Goal: Communication & Community: Answer question/provide support

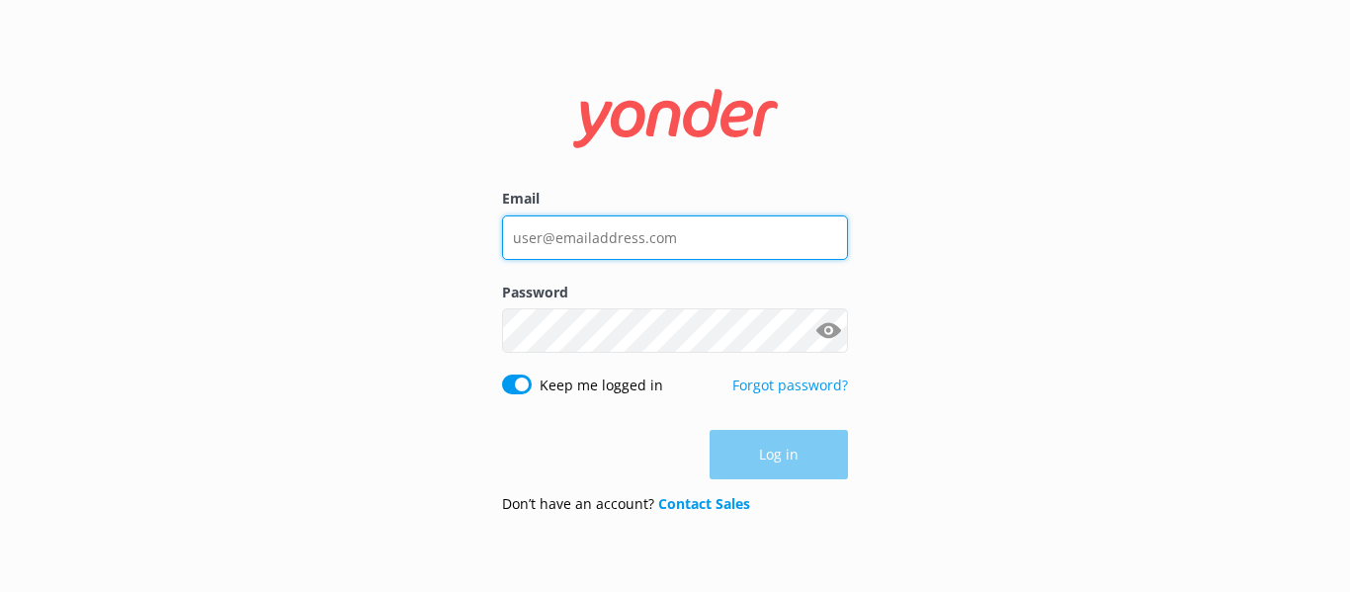
type input "[EMAIL_ADDRESS][DOMAIN_NAME]"
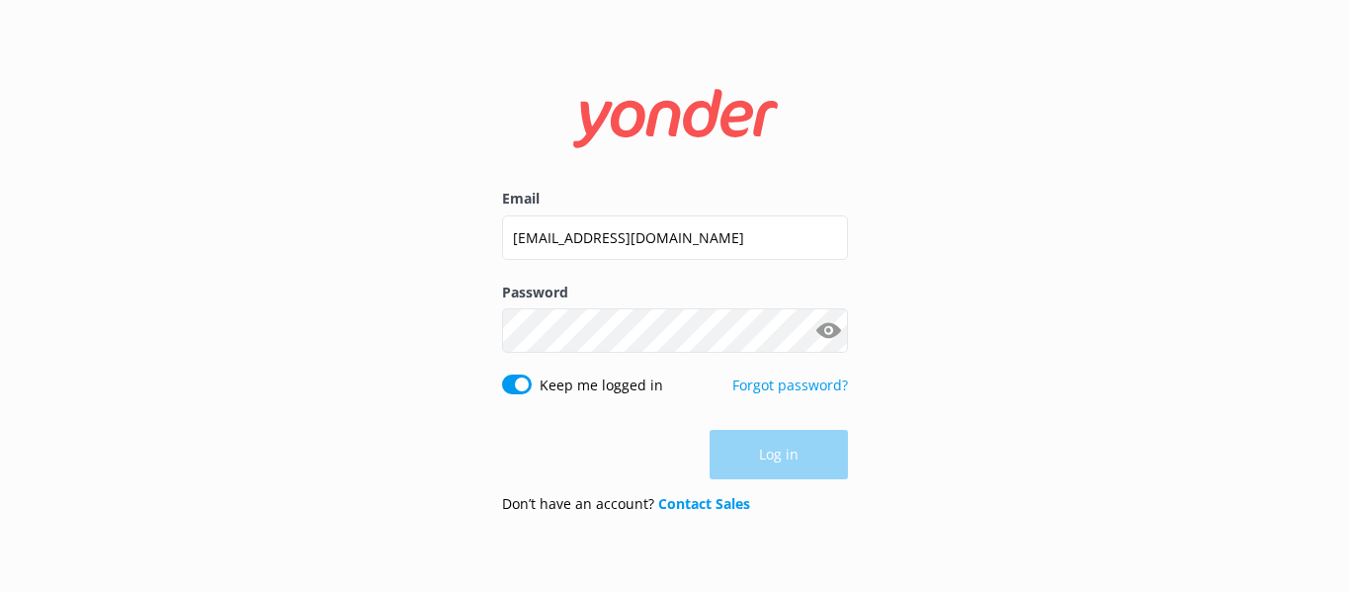
click at [794, 468] on div "Log in" at bounding box center [675, 454] width 346 height 49
click at [781, 456] on button "Log in" at bounding box center [778, 455] width 138 height 49
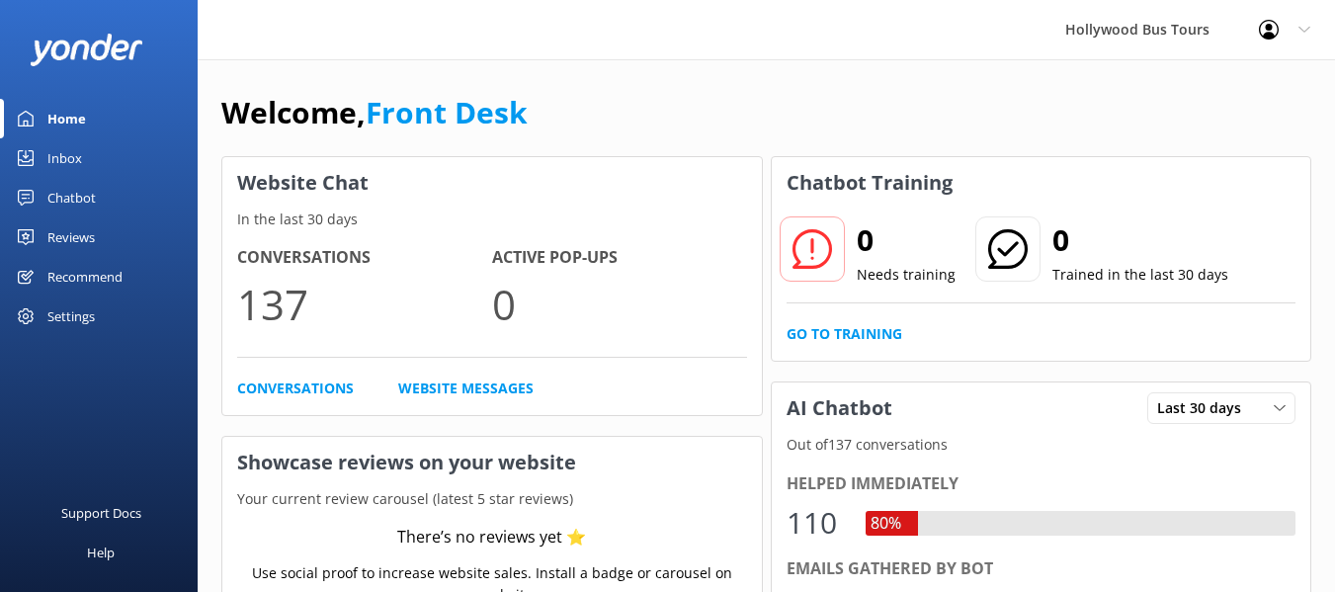
click at [50, 118] on div "Home" at bounding box center [66, 119] width 39 height 40
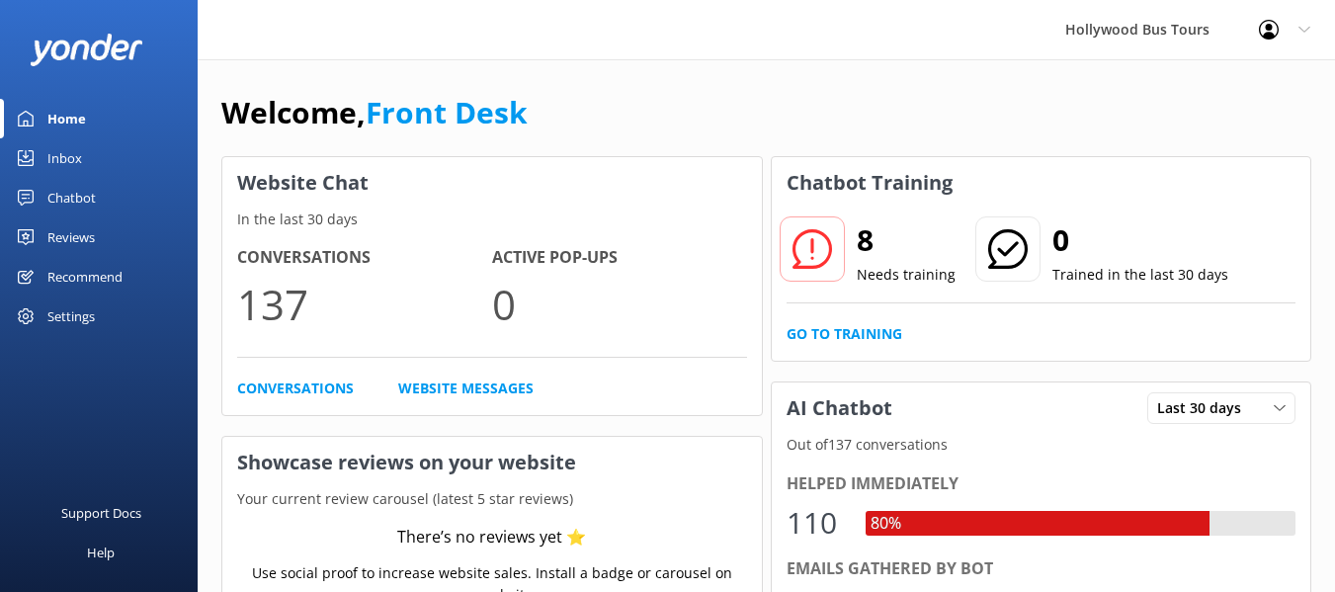
click at [51, 118] on div "Home" at bounding box center [66, 119] width 39 height 40
click at [52, 161] on div "Inbox" at bounding box center [64, 158] width 35 height 40
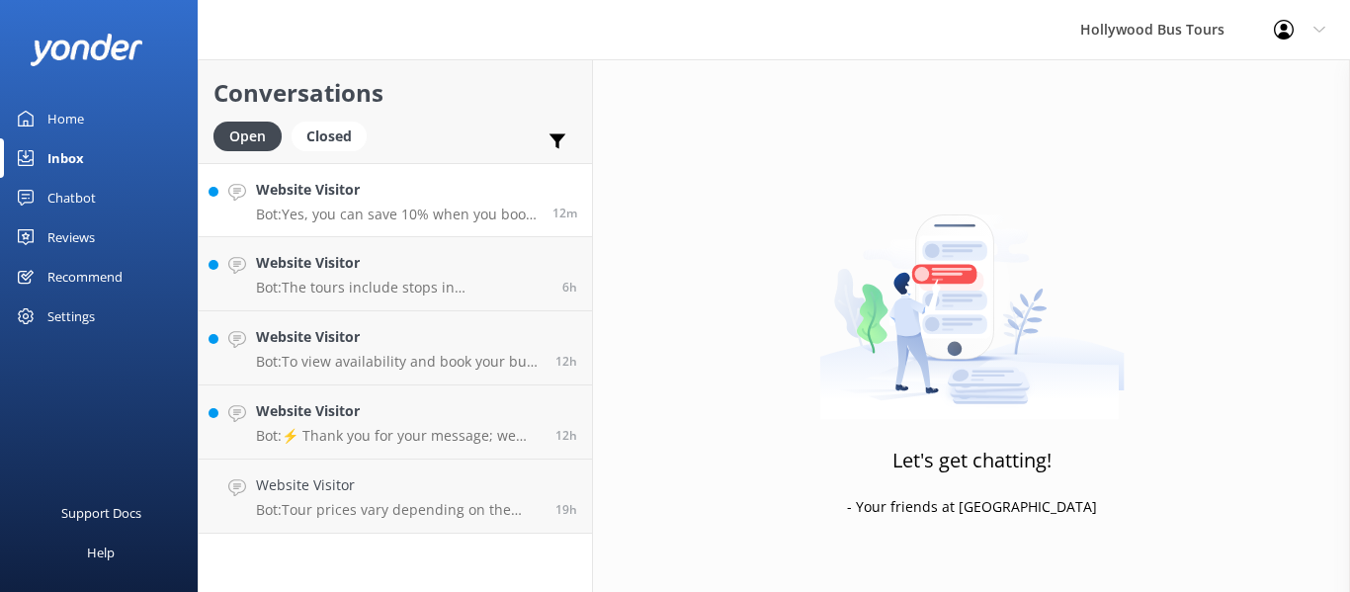
click at [433, 207] on p "Bot: Yes, you can save 10% when you book online using the promo code: SUMMER202…" at bounding box center [397, 215] width 282 height 18
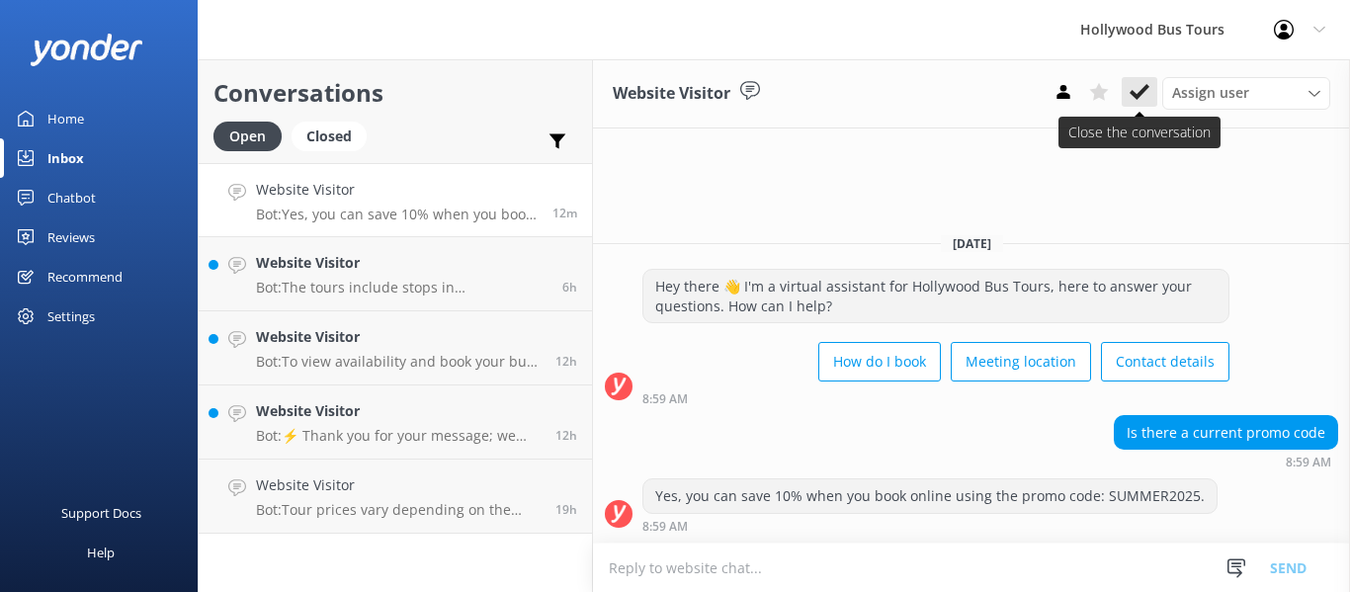
click at [1134, 86] on icon at bounding box center [1139, 92] width 20 height 20
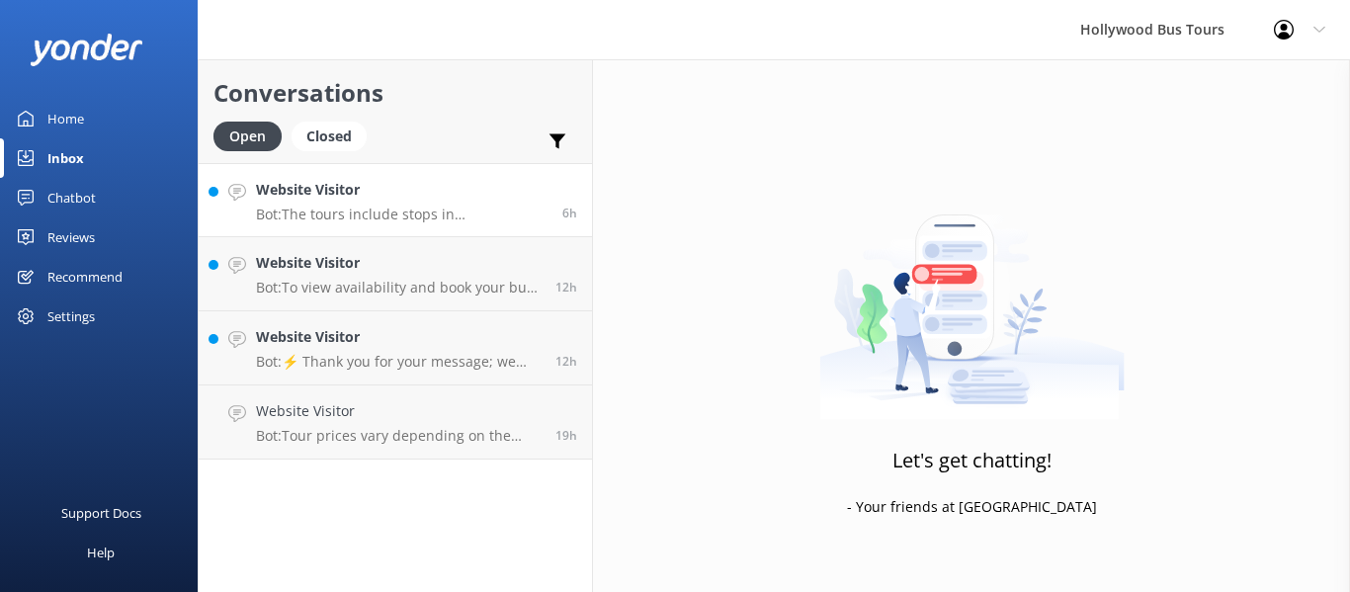
click at [531, 181] on h4 "Website Visitor" at bounding box center [401, 190] width 291 height 22
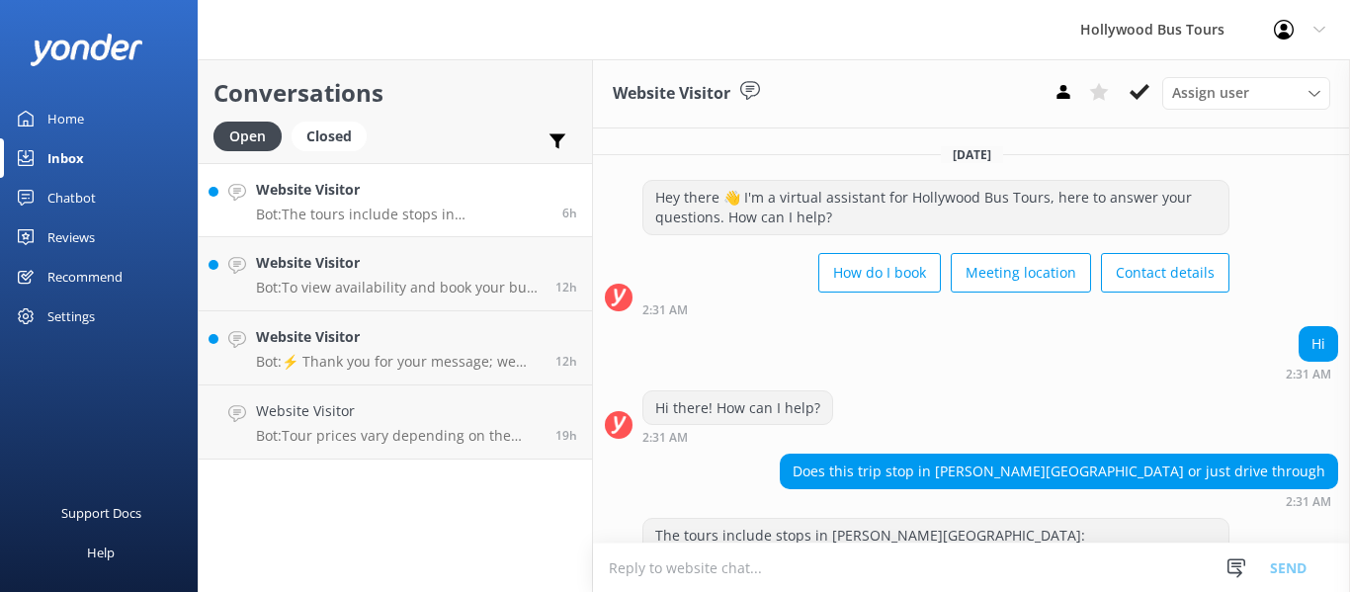
scroll to position [200, 0]
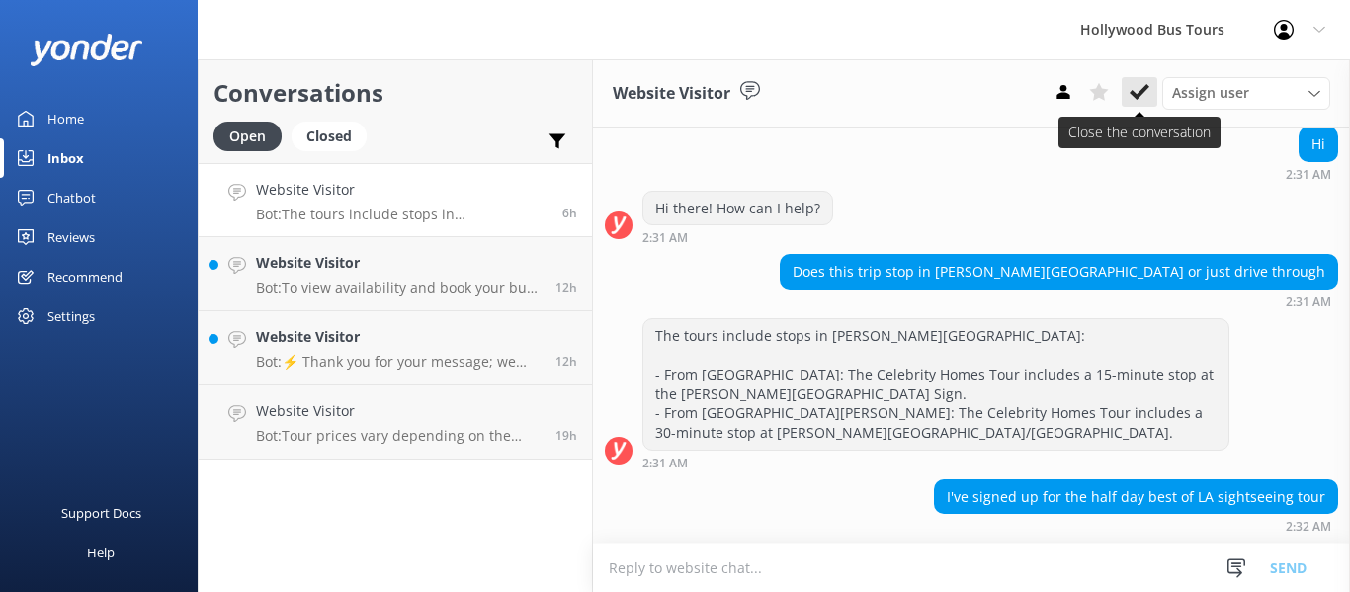
click at [1136, 88] on icon at bounding box center [1139, 92] width 20 height 20
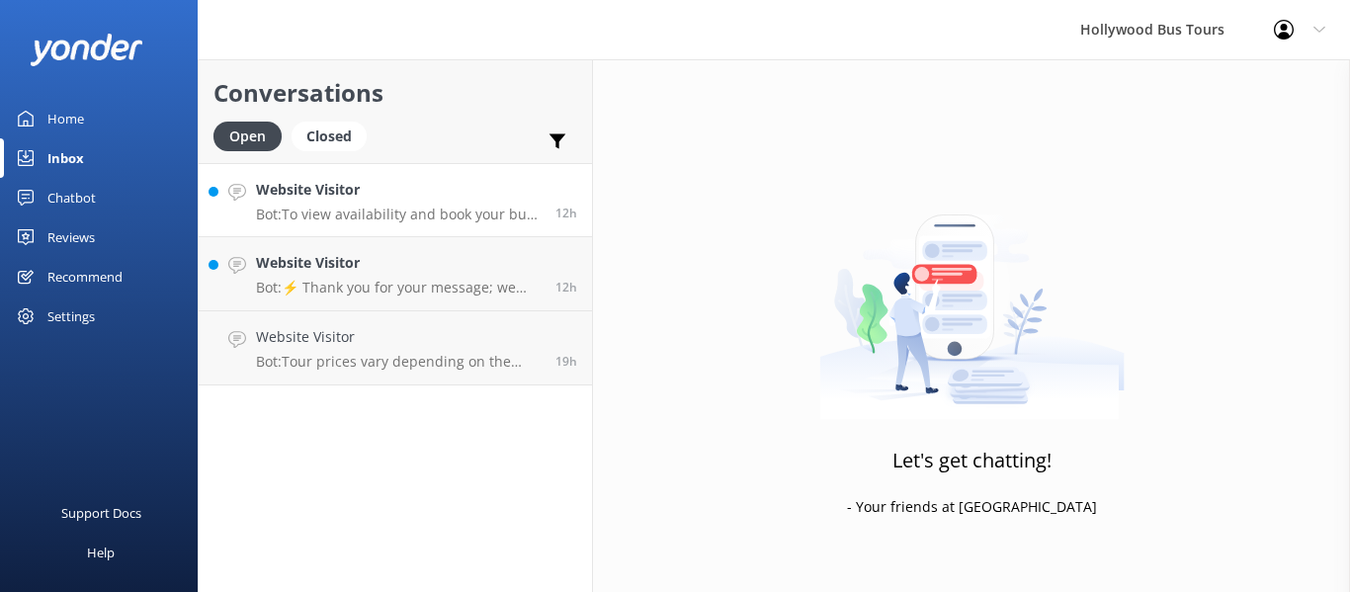
click at [318, 205] on div "Website Visitor Bot: To view availability and book your bus tour online, click …" at bounding box center [398, 200] width 285 height 42
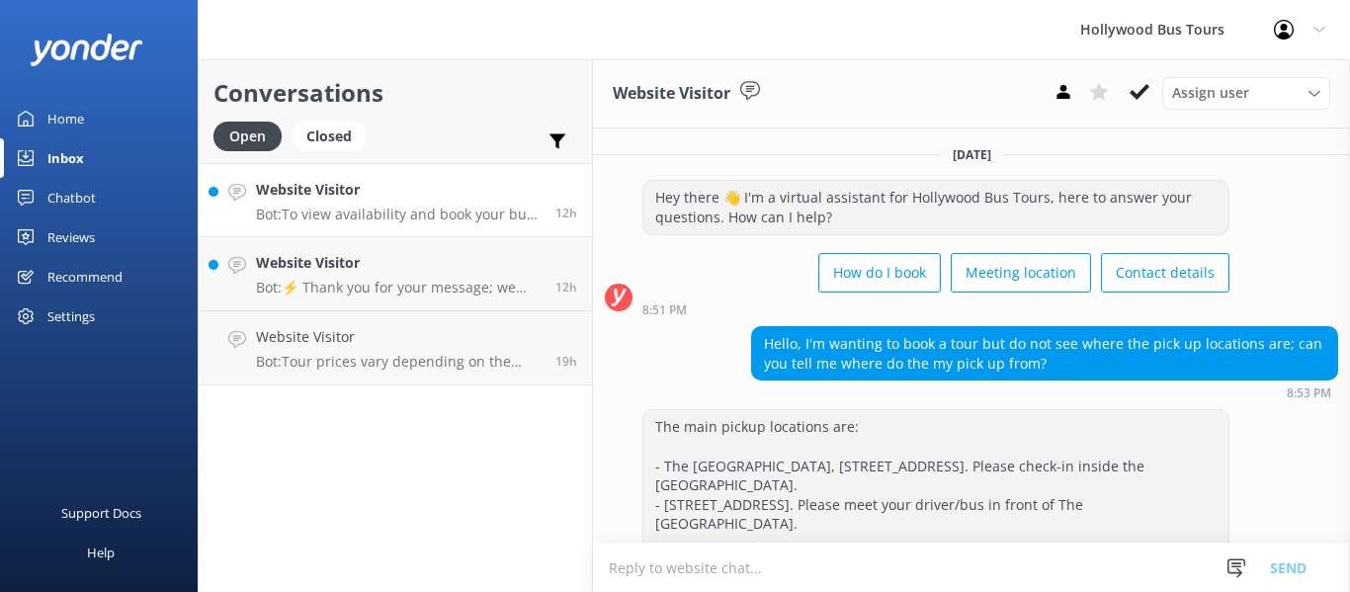
scroll to position [482, 0]
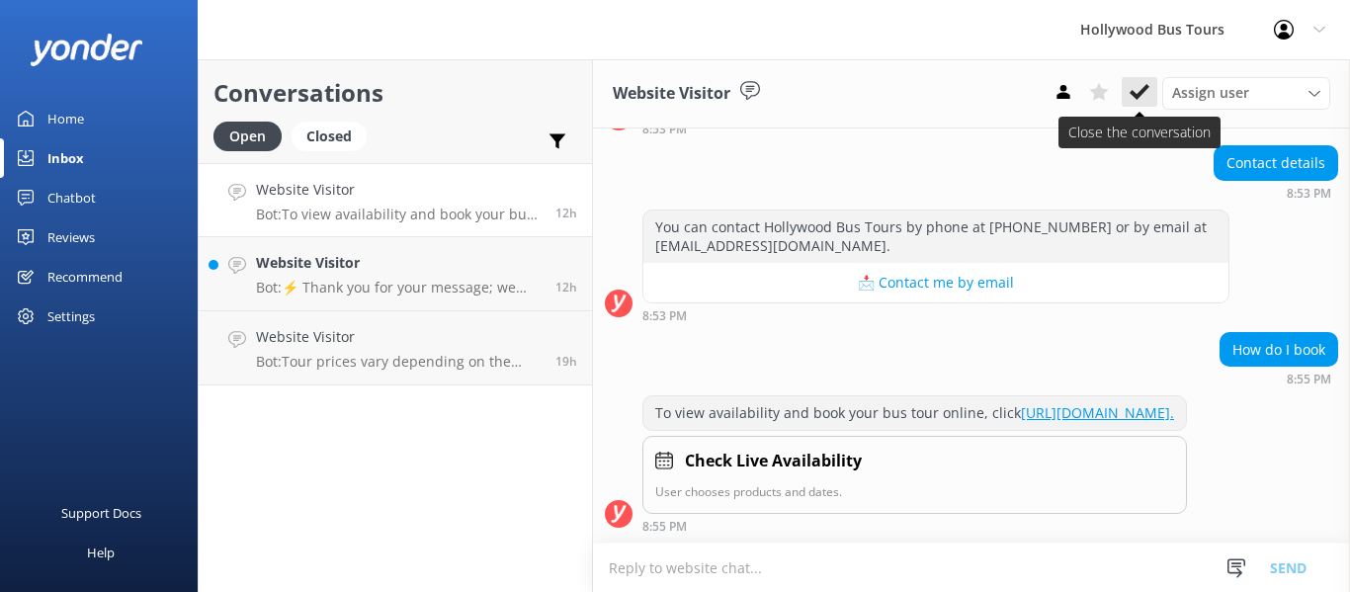
click at [1150, 84] on button at bounding box center [1139, 92] width 36 height 30
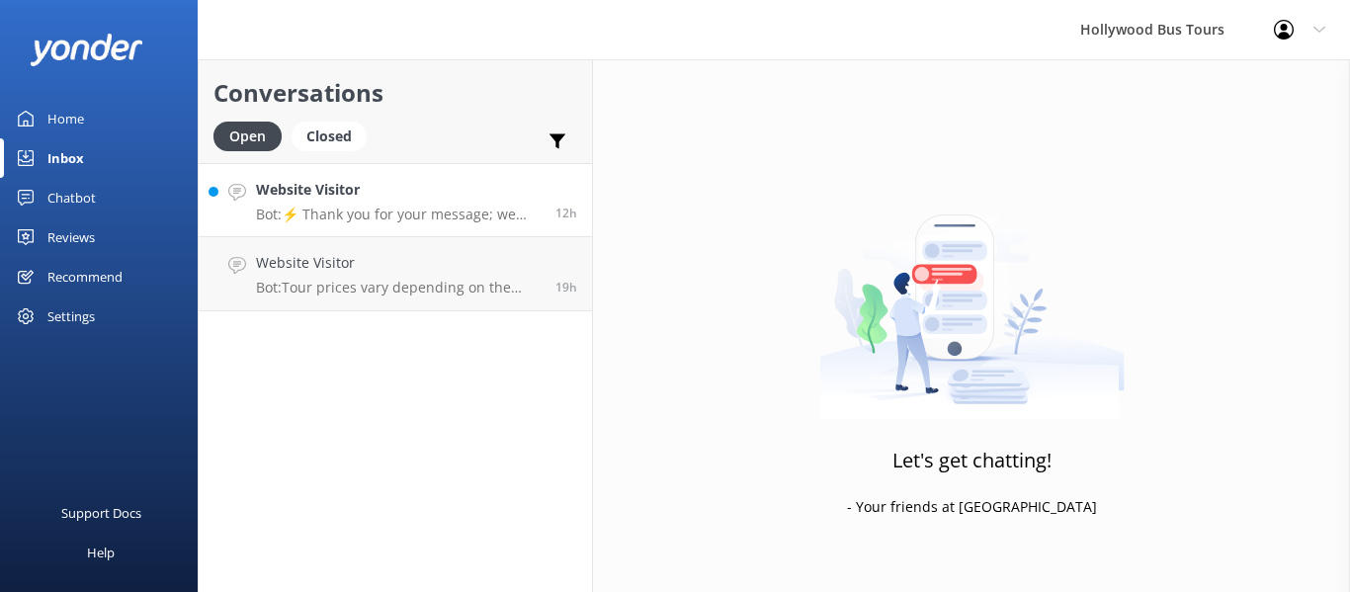
click at [499, 216] on p "Bot: ⚡ Thank you for your message; we are connecting you to a team member who w…" at bounding box center [398, 215] width 285 height 18
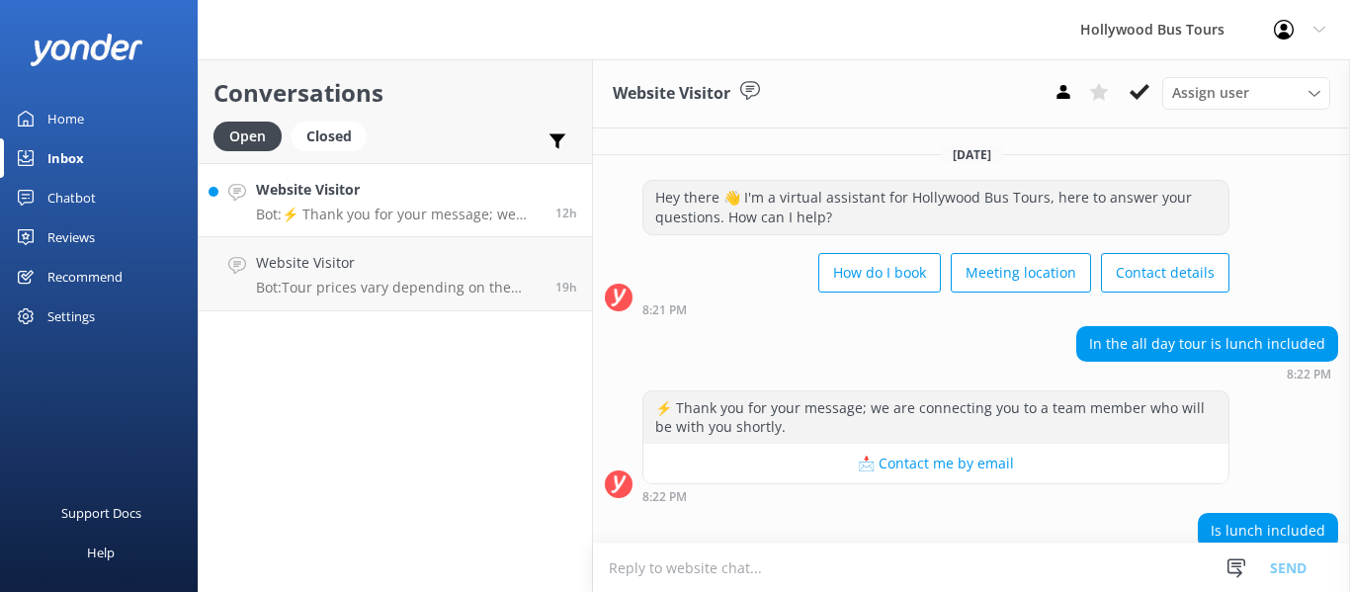
scroll to position [157, 0]
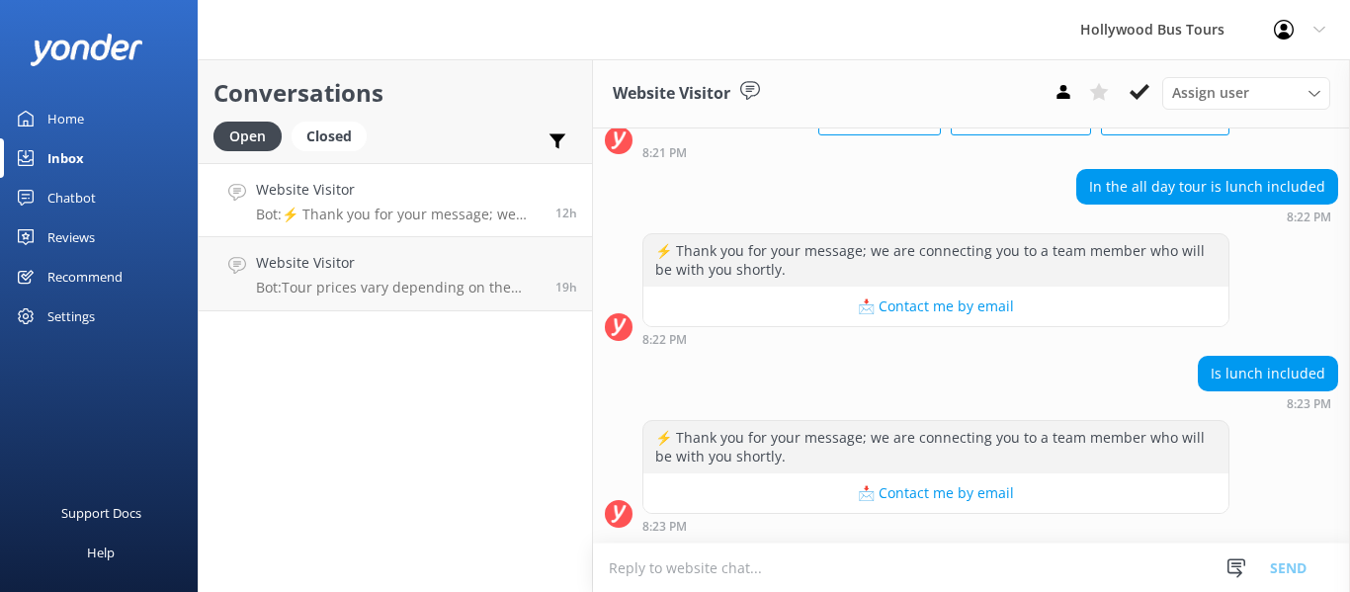
click at [868, 547] on textarea at bounding box center [971, 567] width 757 height 48
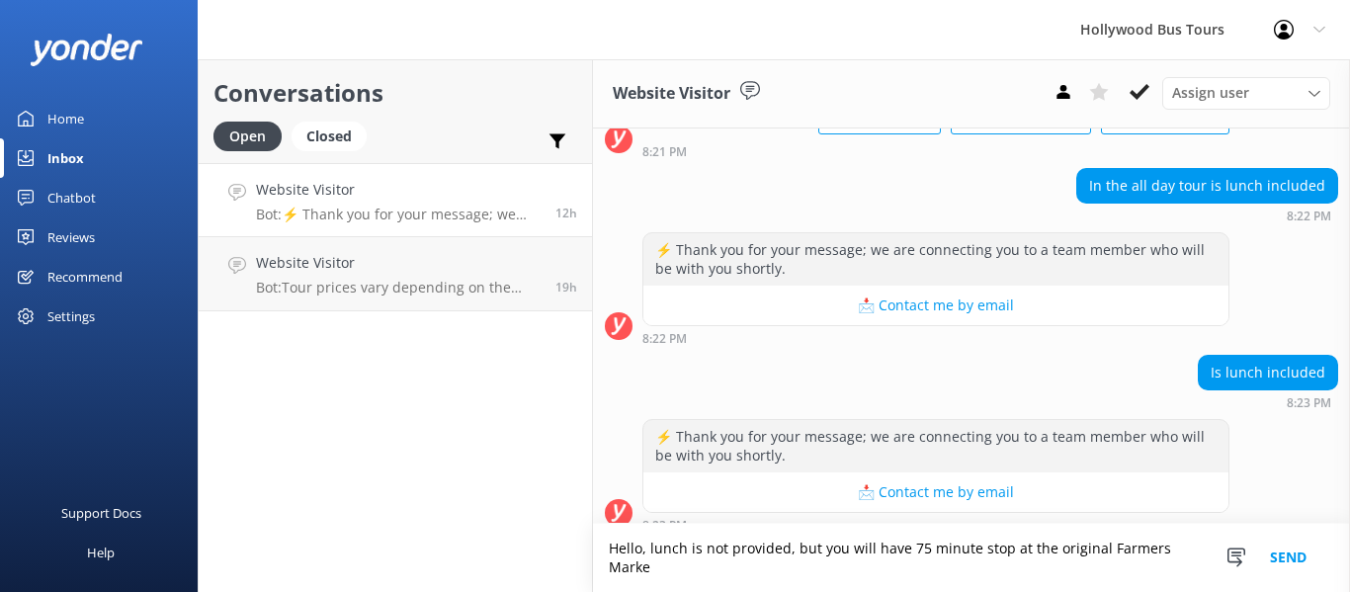
scroll to position [177, 0]
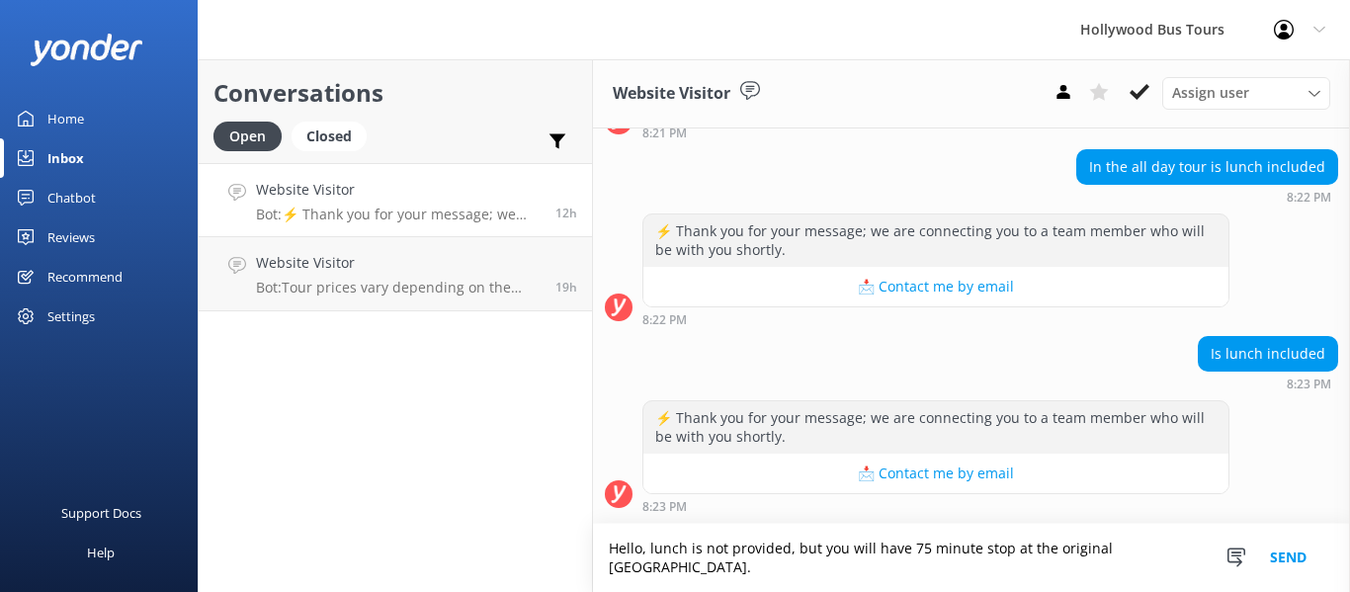
click at [1151, 550] on textarea "Hello, lunch is not provided, but you will have 75 minute stop at the original …" at bounding box center [971, 558] width 757 height 68
click at [674, 574] on textarea "Hello, lunch is not provided, but you will have 75 minute stop at the Original …" at bounding box center [971, 558] width 757 height 68
click at [1003, 545] on textarea "Hello, lunch is not provided, but you will have 75 minute stop at the Original …" at bounding box center [971, 558] width 757 height 68
type textarea "Hello, lunch is not provided, but you will have 75 minute lunch break at the Or…"
click at [1290, 571] on button "Send" at bounding box center [1288, 558] width 74 height 68
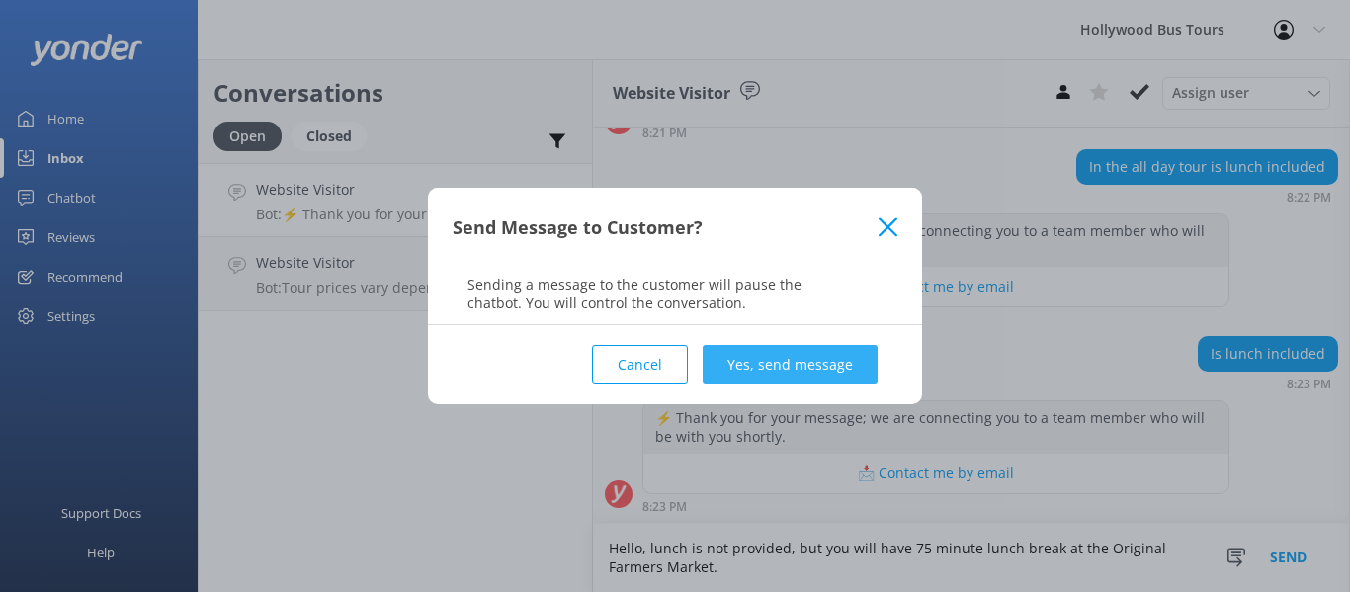
click at [774, 358] on button "Yes, send message" at bounding box center [790, 365] width 175 height 40
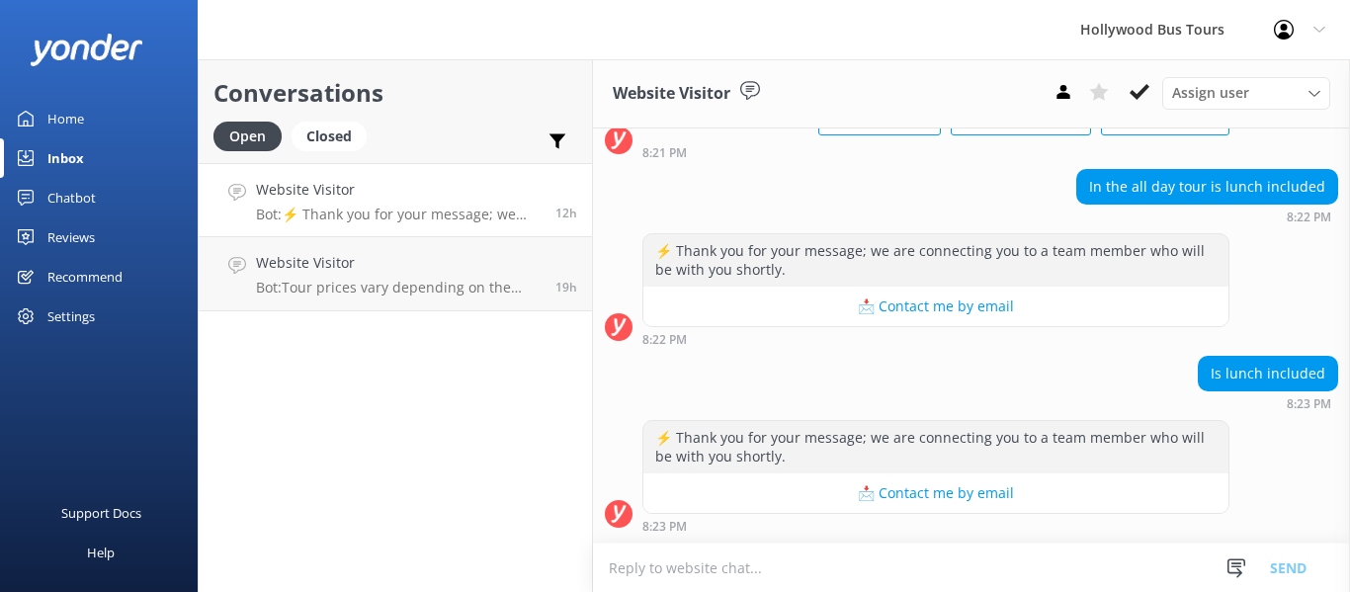
scroll to position [228, 0]
